Goal: Task Accomplishment & Management: Complete application form

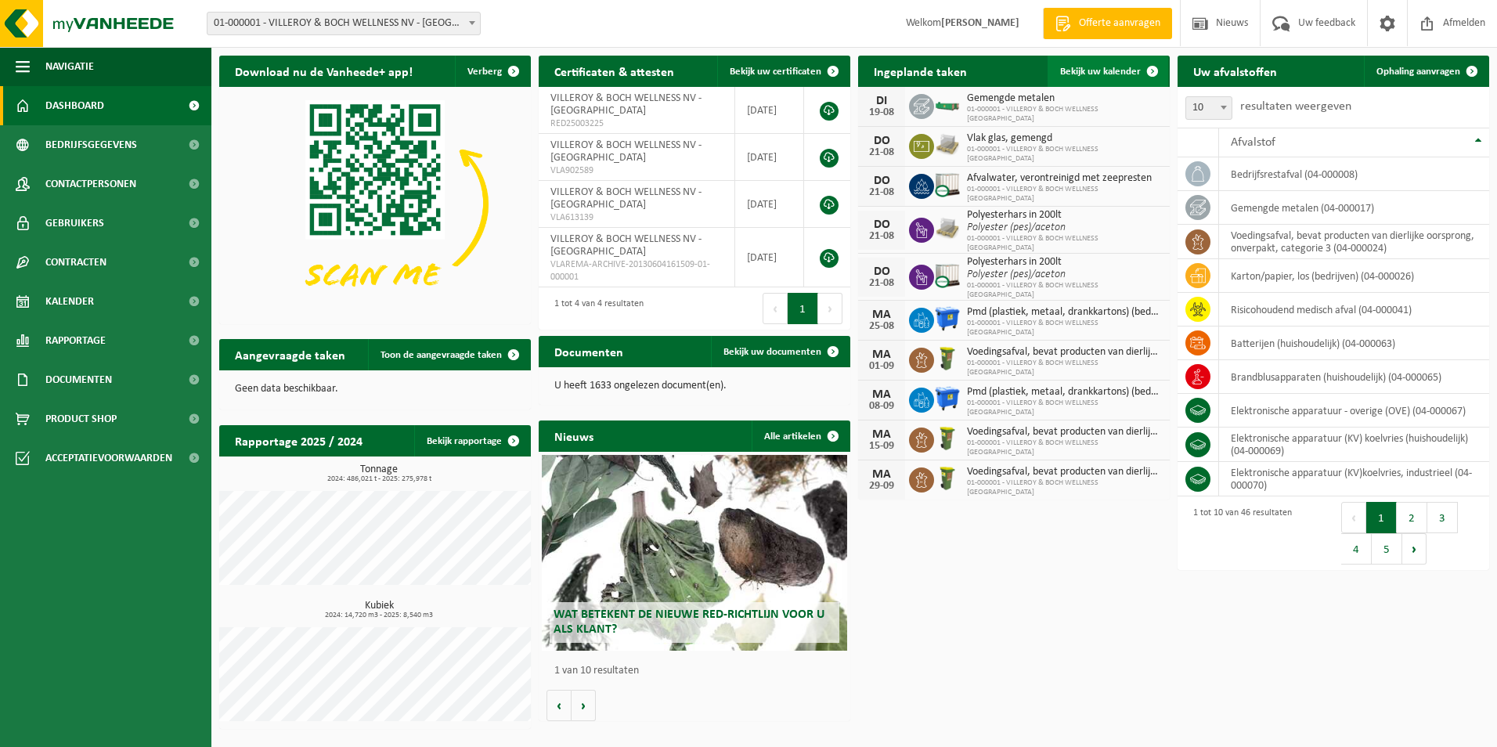
click at [1083, 73] on span "Bekijk uw kalender" at bounding box center [1100, 72] width 81 height 10
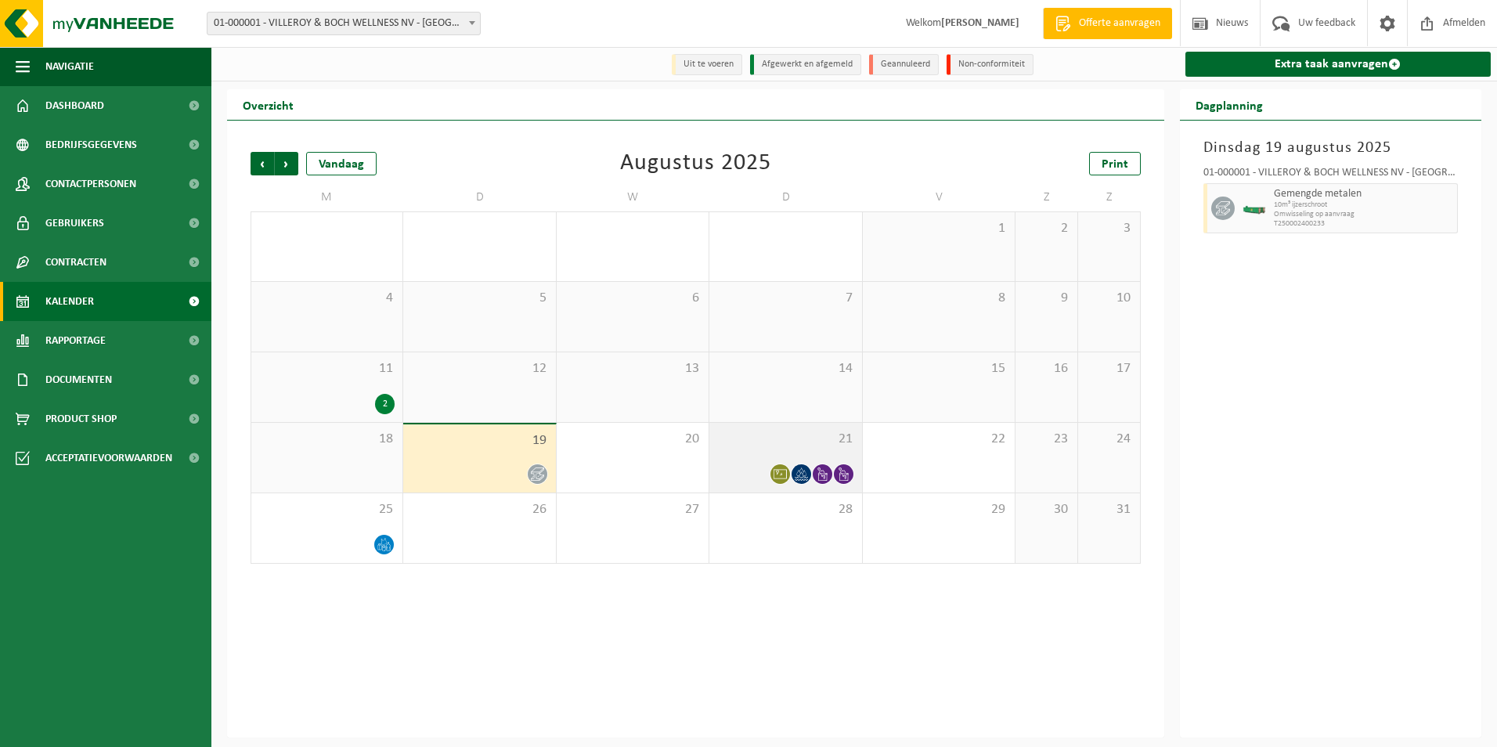
click at [734, 460] on div "21" at bounding box center [785, 458] width 152 height 70
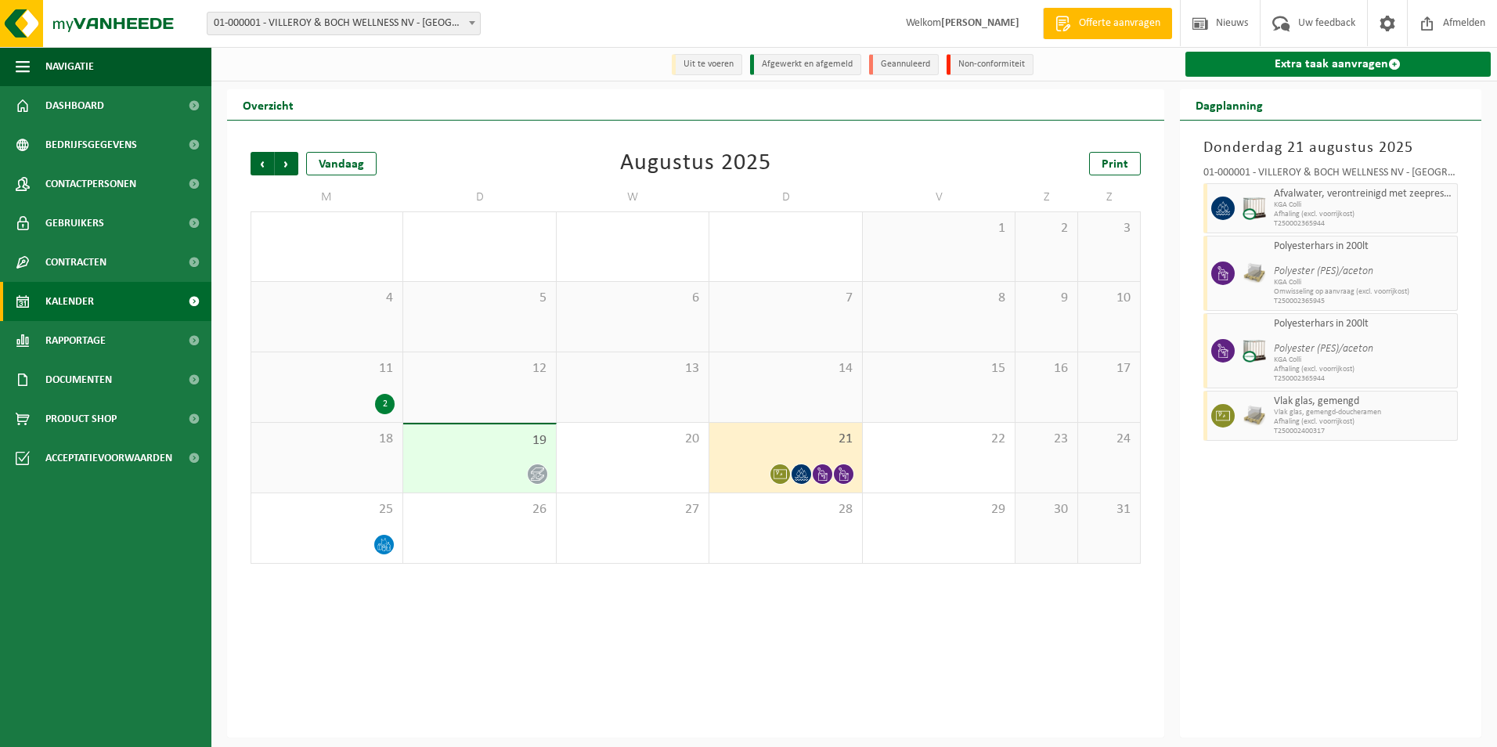
click at [1292, 61] on link "Extra taak aanvragen" at bounding box center [1338, 64] width 306 height 25
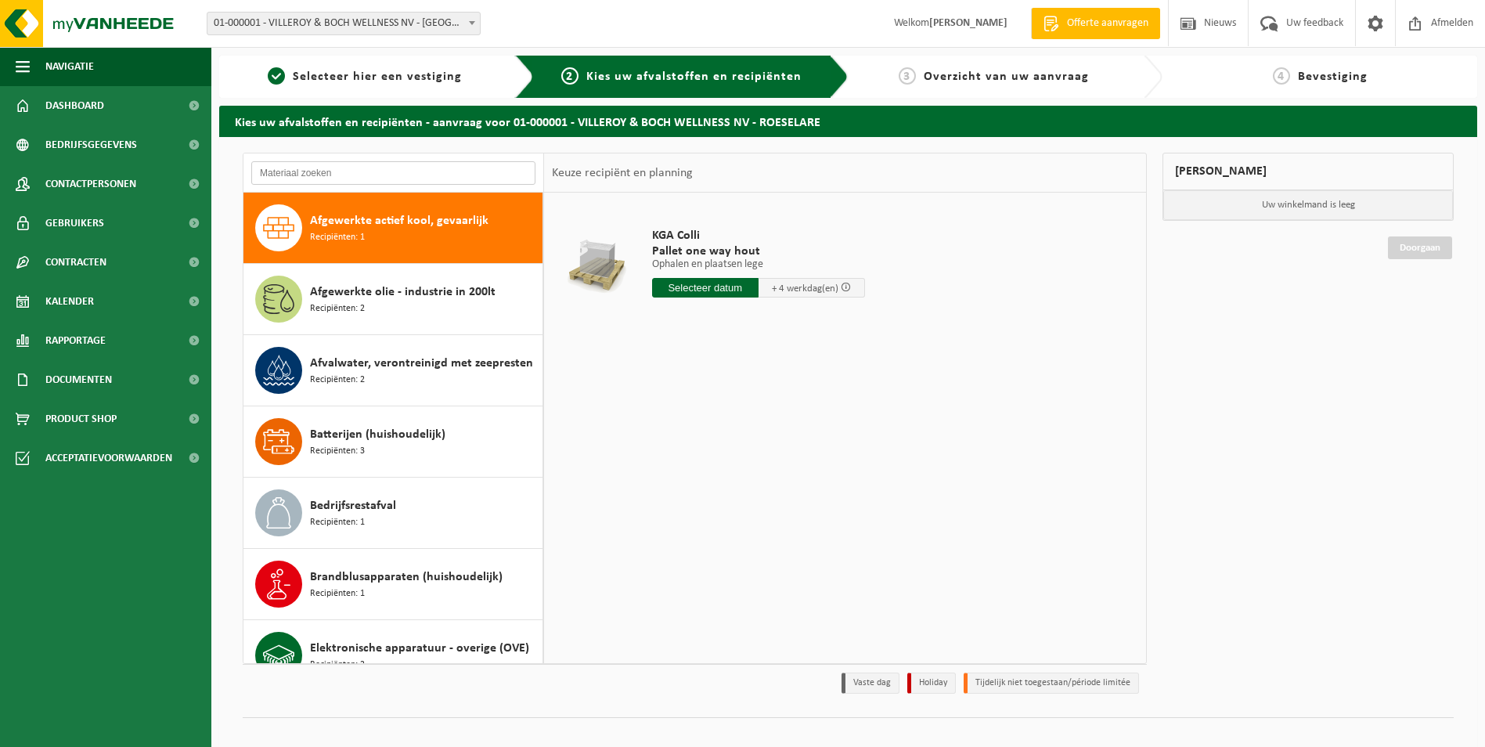
click at [368, 170] on input "text" at bounding box center [393, 172] width 284 height 23
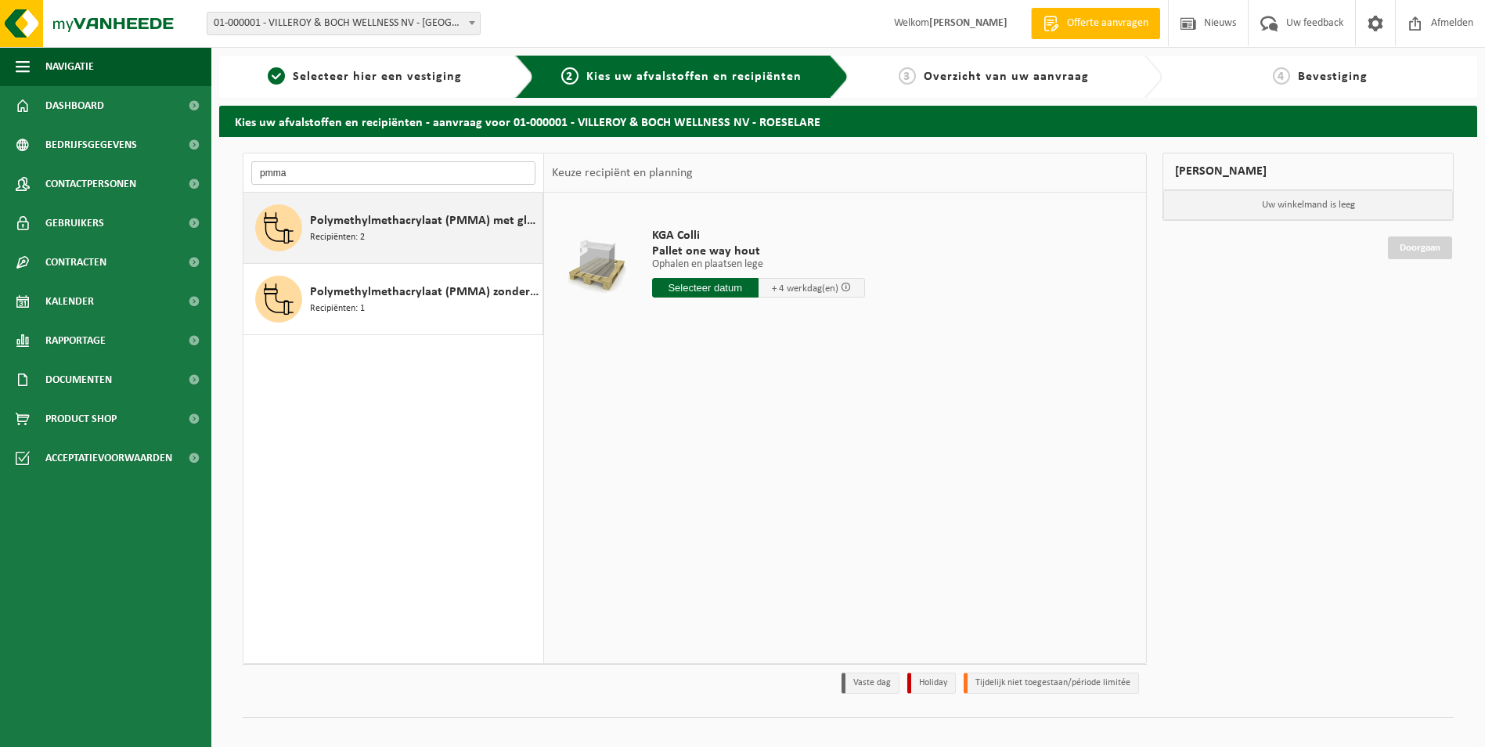
type input "pmma"
click at [376, 224] on span "Polymethylmethacrylaat (PMMA) met glasvezel" at bounding box center [424, 220] width 229 height 19
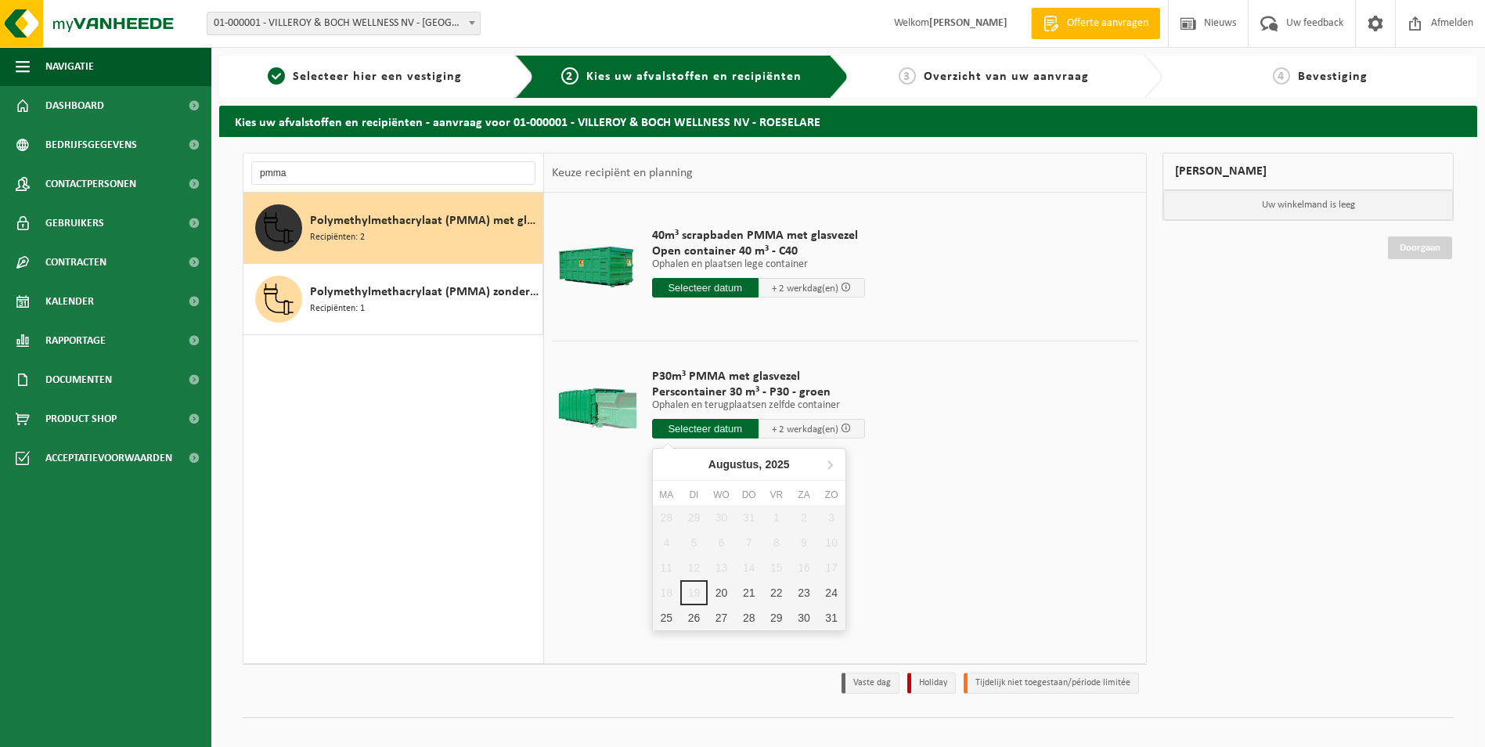
click at [685, 428] on input "text" at bounding box center [705, 429] width 106 height 20
click at [722, 597] on div "20" at bounding box center [721, 592] width 27 height 25
type input "Van 2025-08-20"
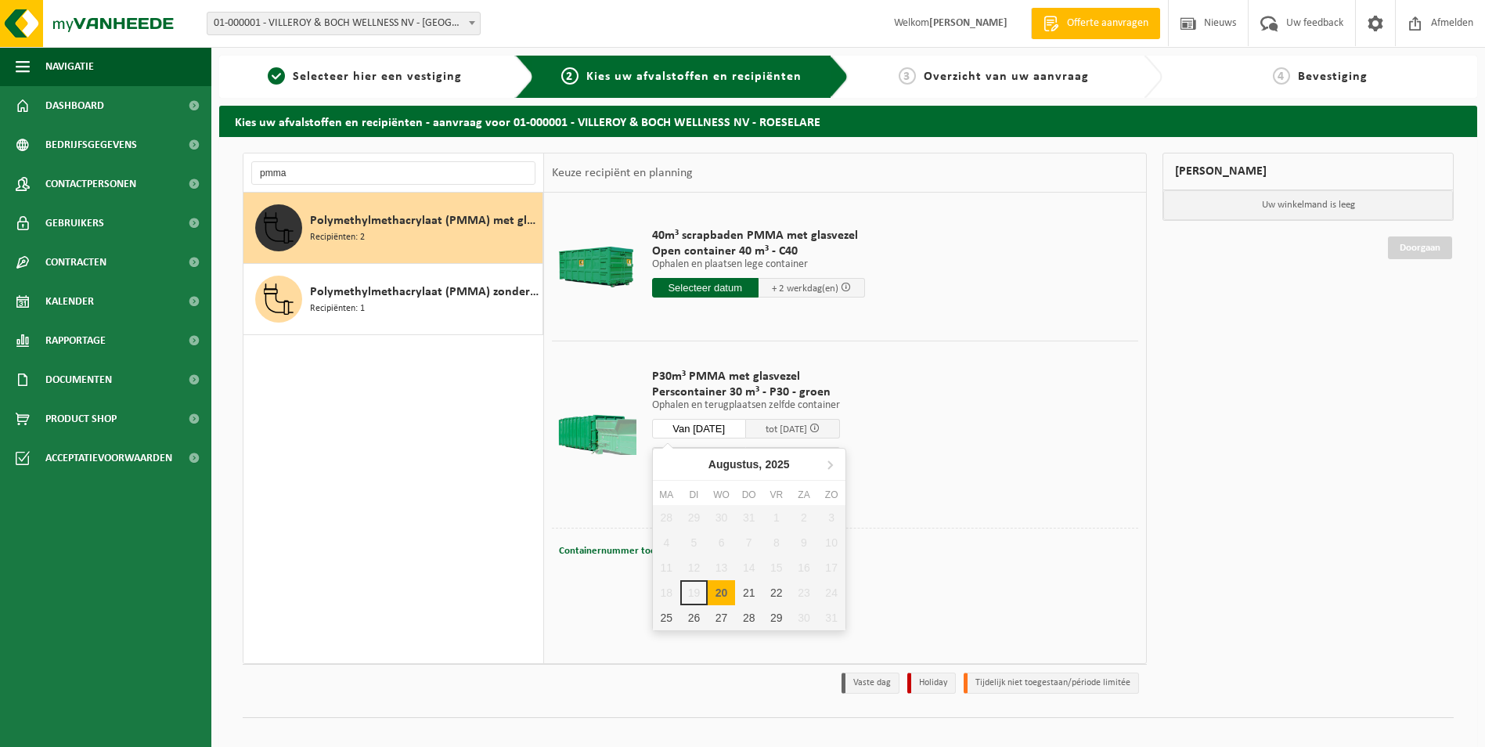
click at [683, 426] on input "Van 2025-08-20" at bounding box center [699, 429] width 94 height 20
click at [719, 594] on div "20" at bounding box center [721, 592] width 27 height 25
click at [722, 591] on div "20" at bounding box center [721, 592] width 27 height 25
type input "Van 2025-08-20"
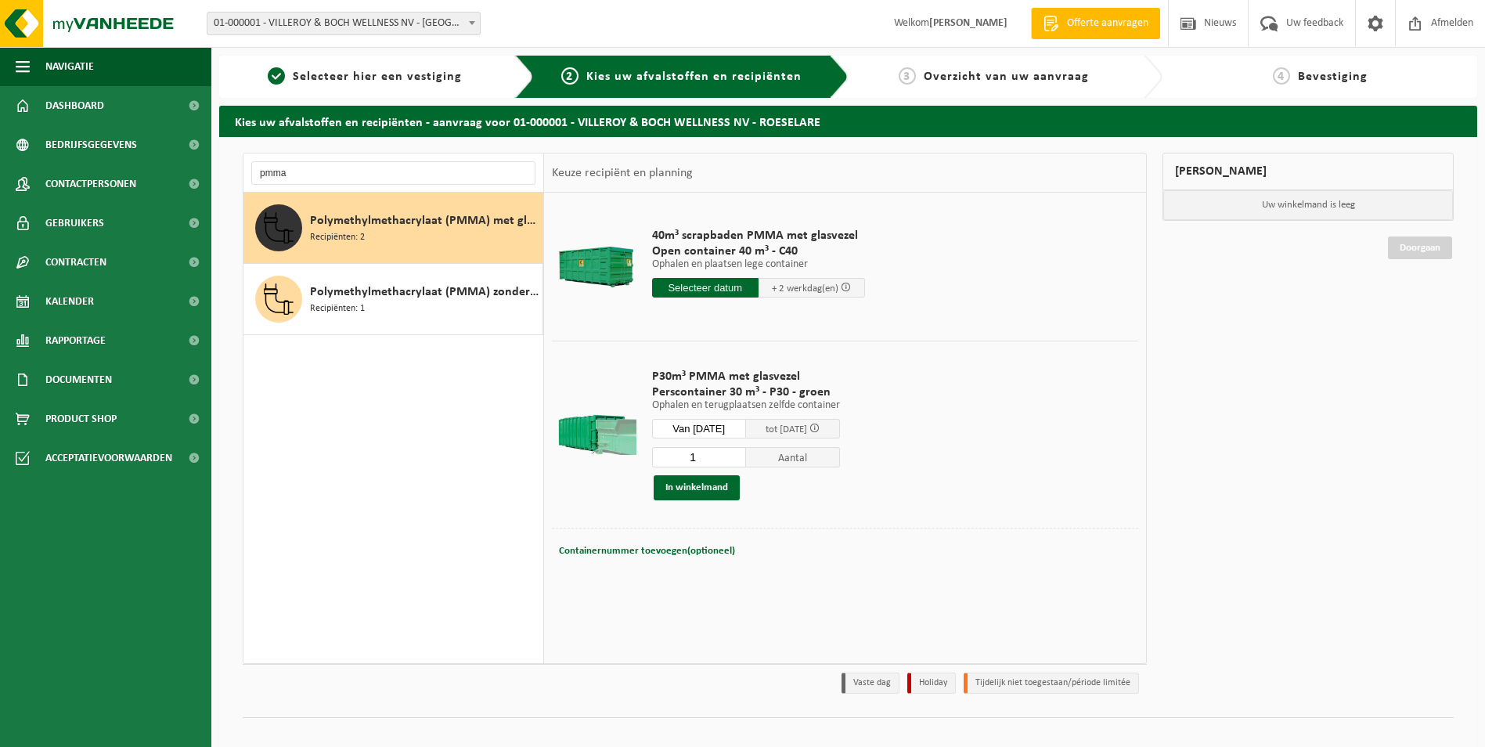
click at [773, 434] on span "tot 22/08/2025" at bounding box center [786, 429] width 41 height 10
click at [704, 478] on button "In winkelmand" at bounding box center [697, 487] width 86 height 25
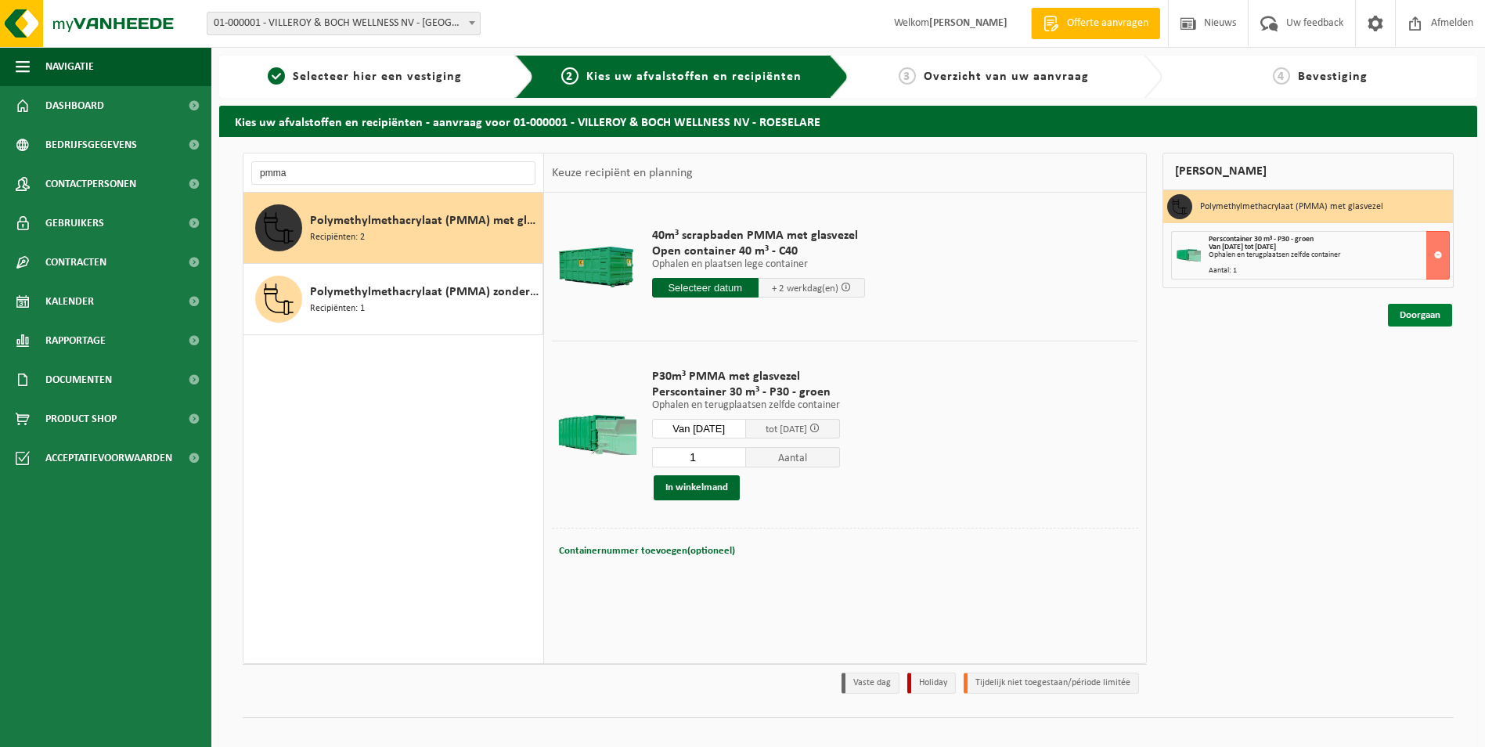
click at [1415, 306] on link "Doorgaan" at bounding box center [1420, 315] width 64 height 23
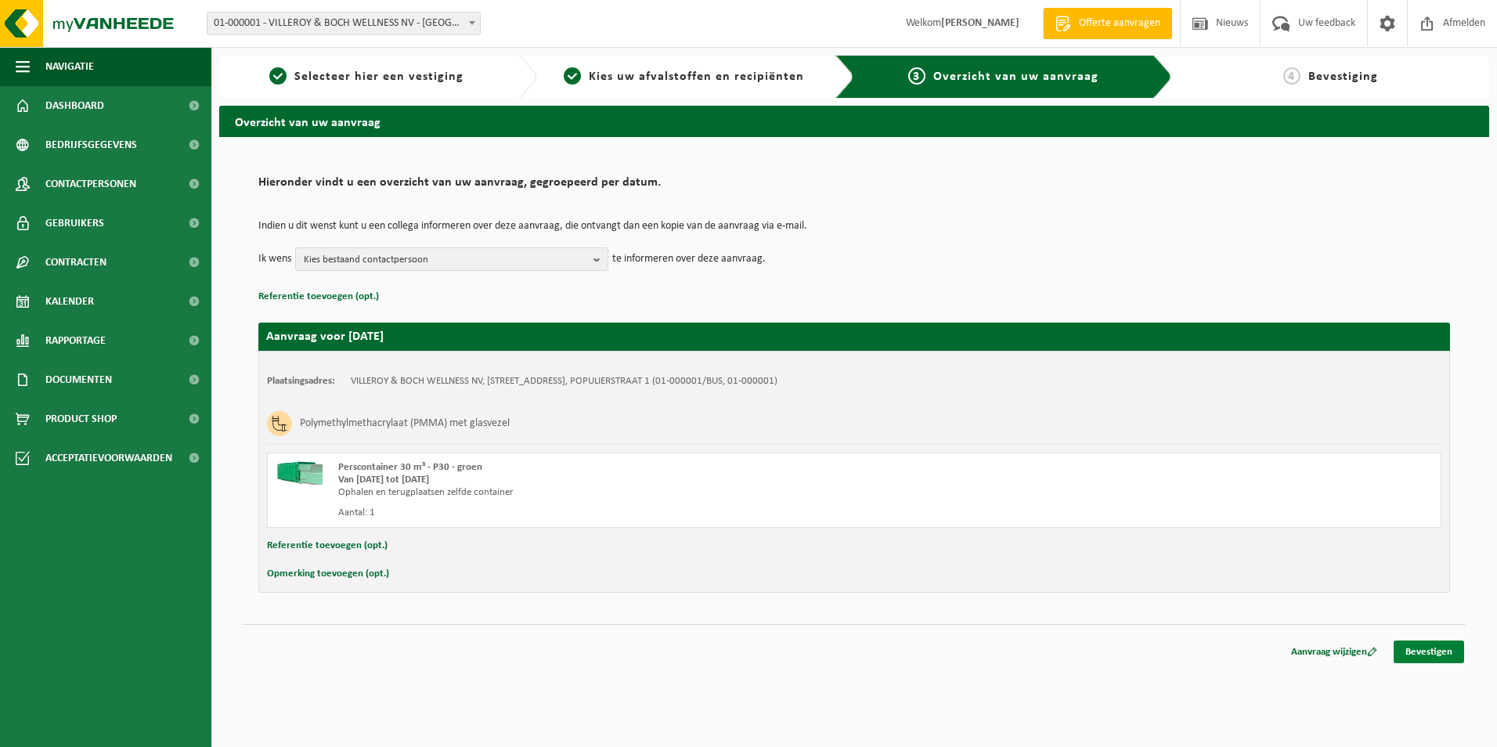
click at [1443, 657] on link "Bevestigen" at bounding box center [1428, 651] width 70 height 23
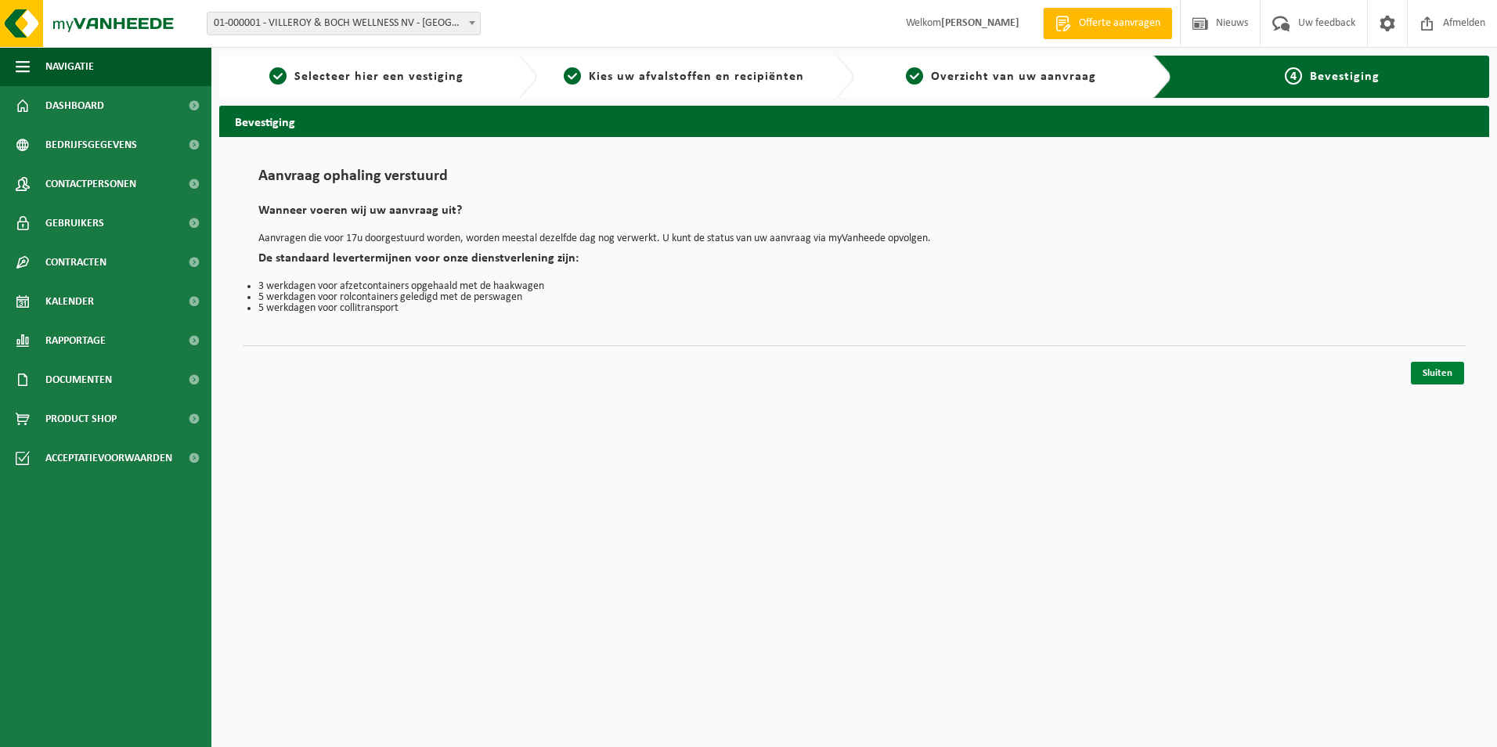
click at [1426, 367] on link "Sluiten" at bounding box center [1436, 373] width 53 height 23
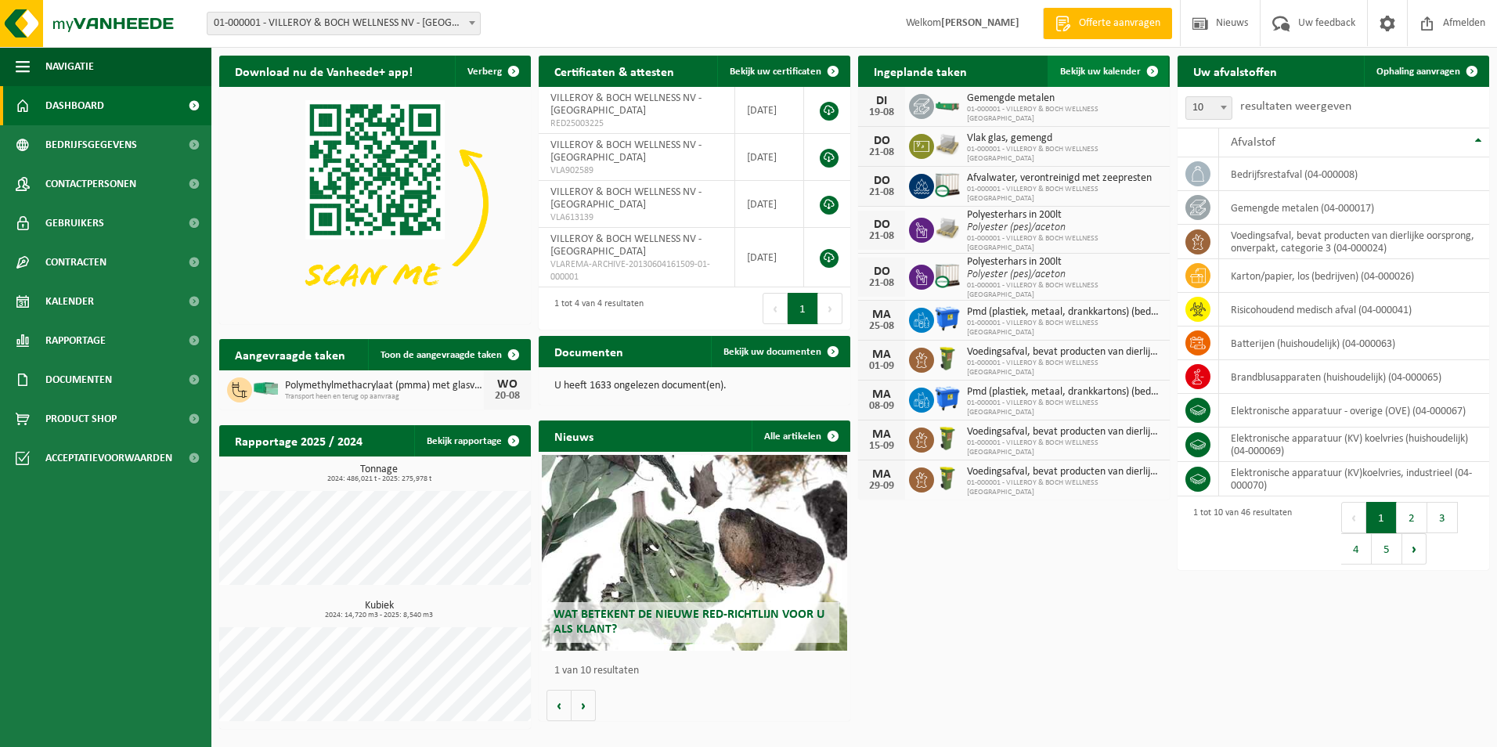
click at [1093, 75] on span "Bekijk uw kalender" at bounding box center [1100, 72] width 81 height 10
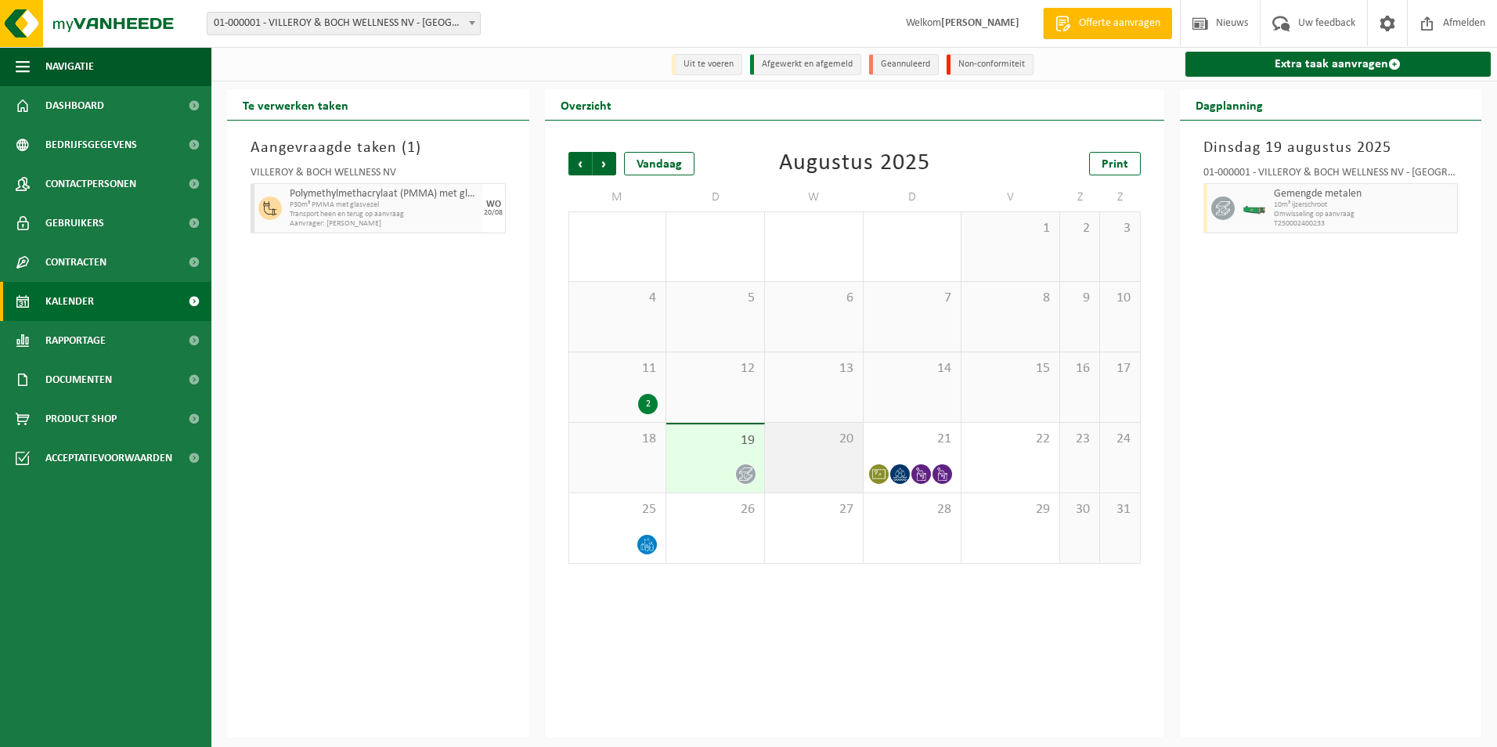
click at [846, 445] on span "20" at bounding box center [814, 439] width 82 height 17
